Goal: Information Seeking & Learning: Find specific page/section

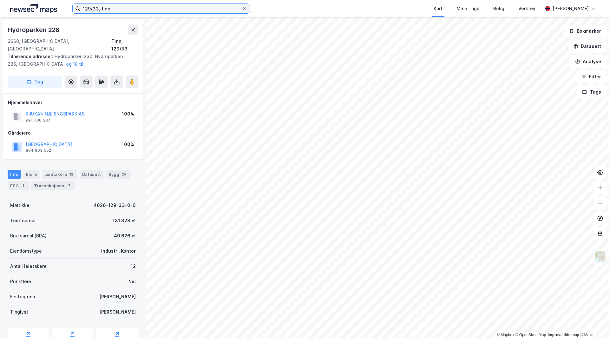
click at [100, 6] on input "129/33, tinn" at bounding box center [161, 9] width 162 height 10
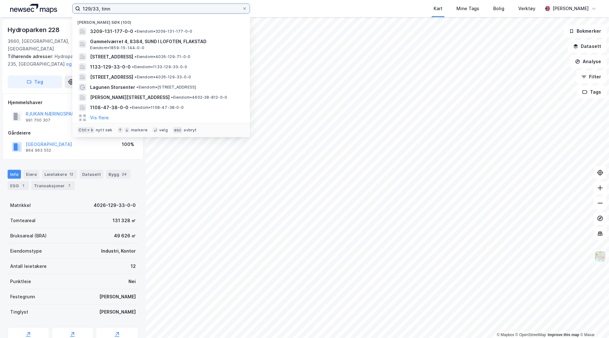
drag, startPoint x: 120, startPoint y: 7, endPoint x: 7, endPoint y: 4, distance: 112.9
click at [11, 6] on div "129/33, [PERSON_NAME] søk [PHONE_NUMBER] • Eiendom • 3209-131-177-0-0 Gammelvær…" at bounding box center [304, 8] width 609 height 17
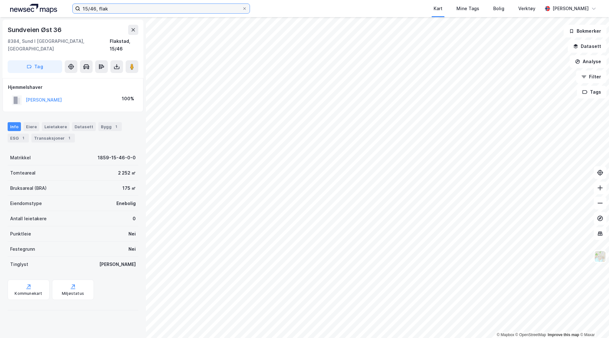
click at [93, 7] on input "15/46, flak" at bounding box center [161, 9] width 162 height 10
click at [116, 8] on input "15/41, flak" at bounding box center [161, 9] width 162 height 10
type input "15/41, [GEOGRAPHIC_DATA]"
click at [85, 9] on input "15/41, [GEOGRAPHIC_DATA]" at bounding box center [161, 9] width 162 height 10
